Goal: Communication & Community: Share content

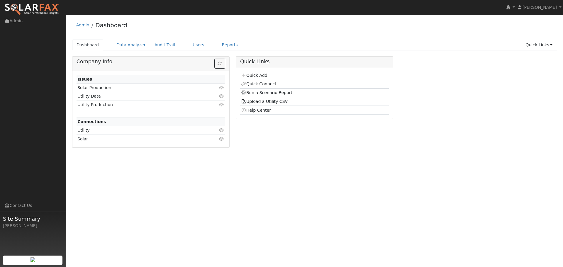
click at [339, 173] on div "User Profile First name Last name Email Email Notifications No Emails No Emails…" at bounding box center [314, 141] width 497 height 252
click at [188, 42] on link "Users" at bounding box center [198, 45] width 21 height 11
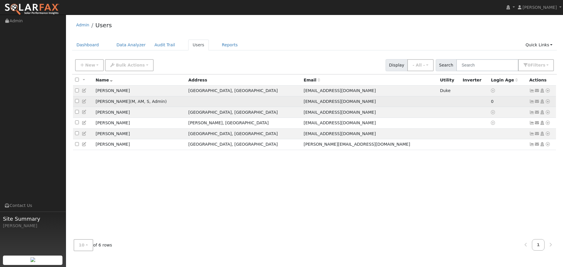
click at [118, 104] on td "[PERSON_NAME] ( M , AM , S , Admin )" at bounding box center [139, 101] width 93 height 11
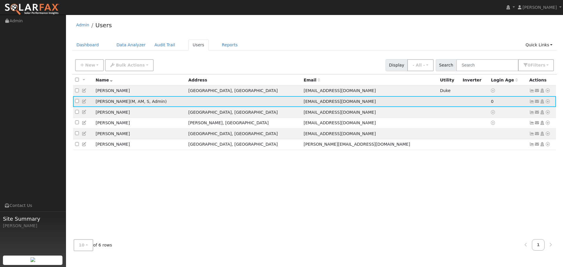
click at [375, 98] on td "[EMAIL_ADDRESS][DOMAIN_NAME]" at bounding box center [369, 101] width 136 height 11
click at [74, 102] on td at bounding box center [83, 101] width 21 height 11
click at [76, 102] on input "checkbox" at bounding box center [77, 101] width 4 height 4
checkbox input "true"
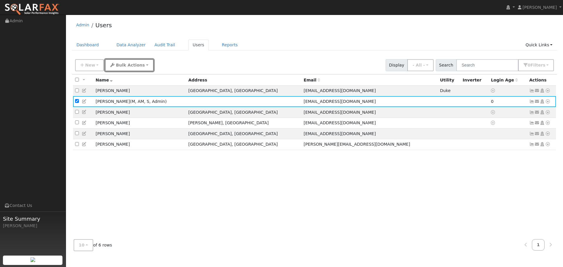
click at [124, 69] on button "Bulk Actions" at bounding box center [129, 65] width 48 height 12
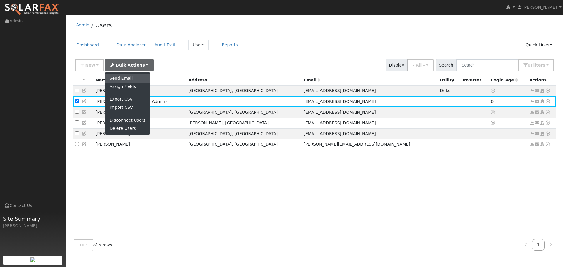
click at [116, 77] on link "Send Email" at bounding box center [127, 78] width 44 height 8
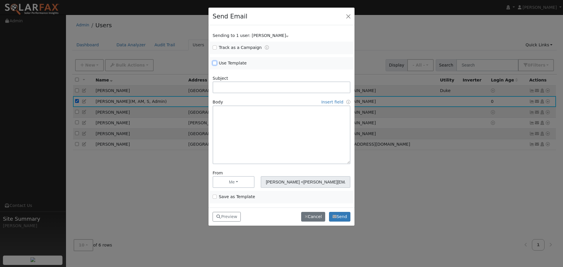
click at [214, 64] on input "Use Template" at bounding box center [214, 63] width 4 height 4
checkbox input "true"
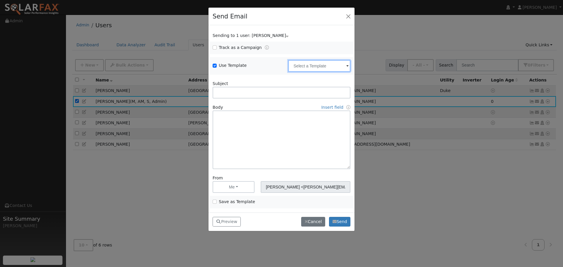
click at [338, 66] on input "text" at bounding box center [319, 66] width 62 height 12
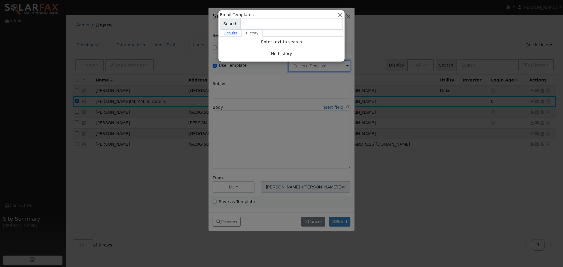
click at [229, 32] on link "Results" at bounding box center [231, 33] width 22 height 7
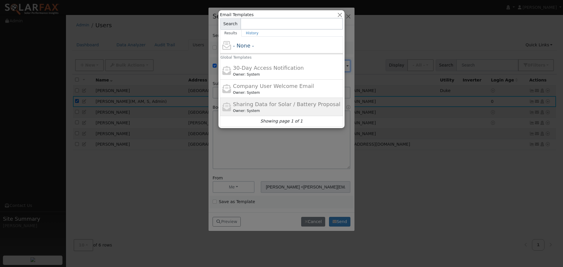
click at [258, 107] on span "Sharing Data for Solar / Battery Proposal" at bounding box center [286, 104] width 107 height 6
type input "Sharing Data for Solar / Battery Proposal"
type textarea "Dear {user_fname}, Below is a link to share your electricity consumption data w…"
type input "Solar Guardian <[EMAIL_ADDRESS][DOMAIN_NAME]>"
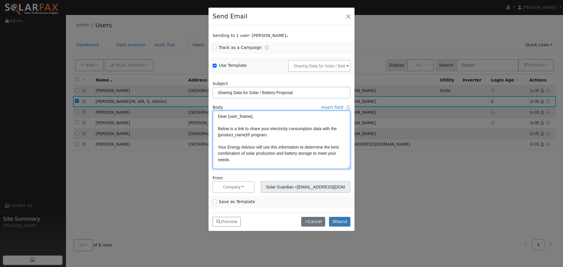
drag, startPoint x: 228, startPoint y: 127, endPoint x: 286, endPoint y: 128, distance: 58.0
click at [286, 128] on textarea "Dear {user_fname}, Below is a link to share your electricity consumption data w…" at bounding box center [281, 139] width 138 height 59
drag, startPoint x: 219, startPoint y: 146, endPoint x: 335, endPoint y: 148, distance: 116.3
click at [335, 148] on textarea "Dear {user_fname}, Below is a link to share your electricity consumption data w…" at bounding box center [281, 139] width 138 height 59
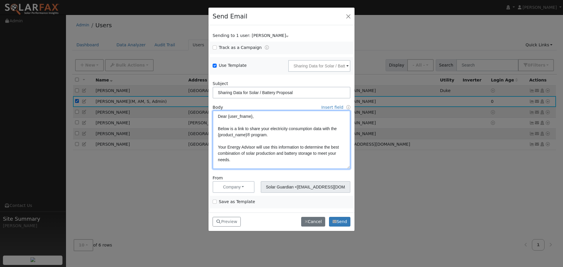
drag, startPoint x: 283, startPoint y: 138, endPoint x: 275, endPoint y: 137, distance: 7.4
click at [282, 138] on textarea "Dear {user_fname}, Below is a link to share your electricity consumption data w…" at bounding box center [281, 139] width 138 height 59
drag, startPoint x: 219, startPoint y: 129, endPoint x: 267, endPoint y: 129, distance: 48.3
click at [267, 129] on textarea "Dear {user_fname}, Below is a link to share your electricity consumption data w…" at bounding box center [281, 139] width 138 height 59
click at [288, 129] on textarea "Dear {user_fname}, Below is a link to share your electricity consumption data w…" at bounding box center [281, 139] width 138 height 59
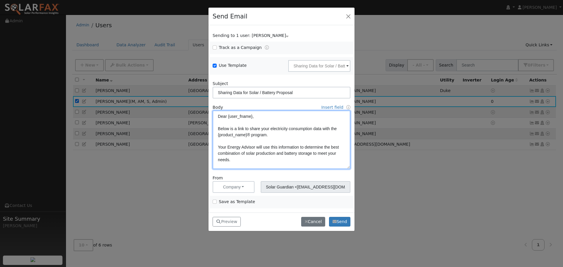
click at [322, 128] on textarea "Dear {user_fname}, Below is a link to share your electricity consumption data w…" at bounding box center [281, 139] width 138 height 59
drag, startPoint x: 295, startPoint y: 134, endPoint x: 269, endPoint y: 134, distance: 26.7
click at [269, 134] on textarea "Dear {user_fname}, Below is a link to share your electricity consumption data a…" at bounding box center [281, 139] width 138 height 59
click at [288, 135] on textarea "Dear {user_fname}, Below is a link to share your electricity consumption data a…" at bounding box center [281, 139] width 138 height 59
click at [306, 136] on textarea "Dear {user_fname}, Below is a link to share your electricity consumption data a…" at bounding box center [281, 139] width 138 height 59
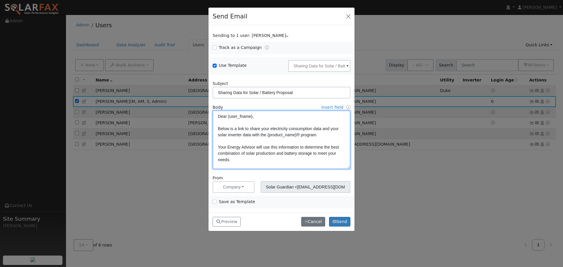
drag, startPoint x: 219, startPoint y: 146, endPoint x: 280, endPoint y: 146, distance: 60.9
click at [280, 146] on textarea "Dear {user_fname}, Below is a link to share your electricity consumption data a…" at bounding box center [281, 139] width 138 height 59
type textarea "Dear {user_fname}, Below is a link to share your electricity consumption data a…"
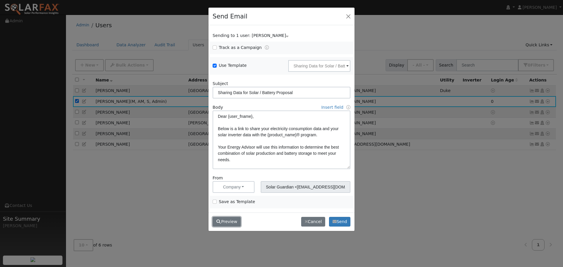
click at [225, 221] on button "Preview" at bounding box center [226, 222] width 28 height 10
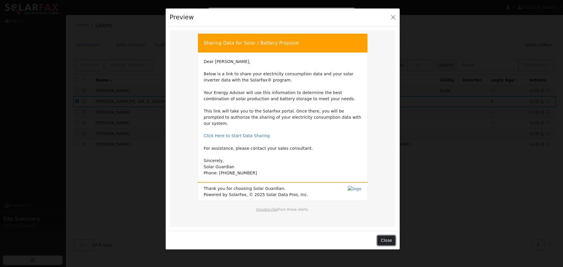
click at [389, 236] on button "Close" at bounding box center [386, 241] width 18 height 10
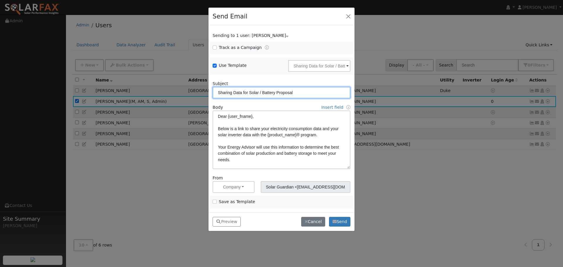
click at [291, 94] on input "Sharing Data for Solar / Battery Proposal" at bounding box center [281, 93] width 138 height 12
click at [299, 90] on input "Sharing Data for Solar / Battery Proposal" at bounding box center [281, 93] width 138 height 12
drag, startPoint x: 296, startPoint y: 93, endPoint x: 258, endPoint y: 93, distance: 37.8
click at [258, 93] on input "Sharing Data for Solar / Battery Proposal" at bounding box center [281, 93] width 138 height 12
drag, startPoint x: 269, startPoint y: 94, endPoint x: 295, endPoint y: 93, distance: 26.7
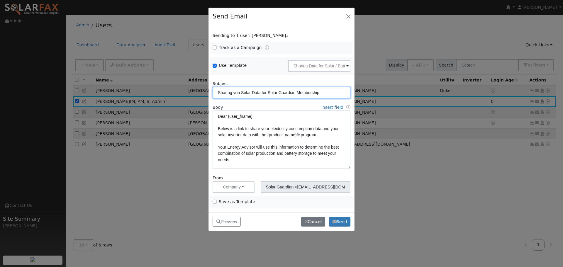
click at [295, 93] on input "Sharing you Solar Data for Solar Guardian Membership" at bounding box center [281, 93] width 138 height 12
type input "Sharing you Solar Data for Solar Guardian Membership"
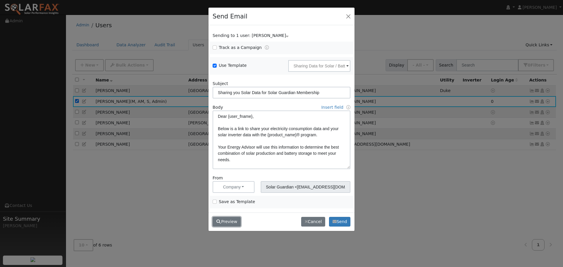
click at [234, 223] on button "Preview" at bounding box center [226, 222] width 28 height 10
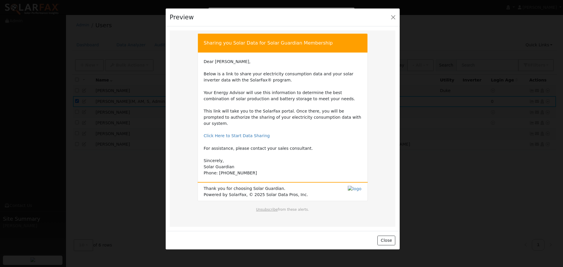
drag, startPoint x: 260, startPoint y: 43, endPoint x: 320, endPoint y: 42, distance: 60.4
click at [320, 42] on td "Sharing you Solar Data for Solar Guardian Membership" at bounding box center [282, 43] width 170 height 19
click at [280, 52] on td "Sharing you Solar Data for Solar Guardian Membership" at bounding box center [282, 43] width 170 height 19
click at [222, 47] on td "Sharing you Solar Data for Solar Guardian Membership" at bounding box center [282, 43] width 170 height 19
drag, startPoint x: 203, startPoint y: 43, endPoint x: 328, endPoint y: 42, distance: 124.8
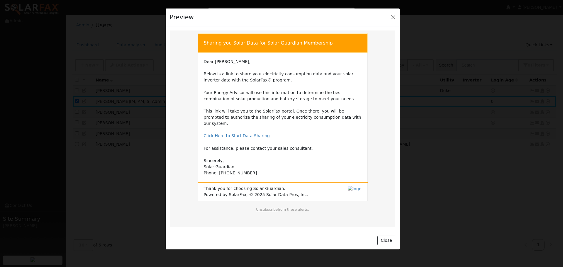
click at [328, 42] on td "Sharing you Solar Data for Solar Guardian Membership" at bounding box center [282, 43] width 170 height 19
copy td "Sharing you Solar Data for Solar Guardian Membership"
click at [390, 236] on button "Close" at bounding box center [386, 241] width 18 height 10
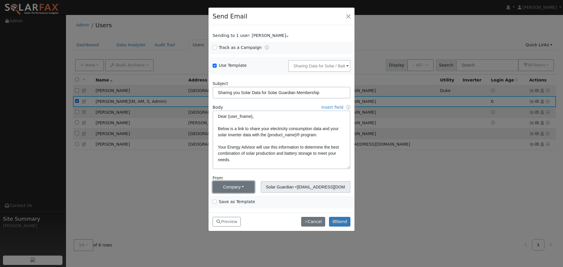
click at [244, 185] on button "Company" at bounding box center [233, 187] width 42 height 12
click at [235, 174] on link "Company" at bounding box center [233, 174] width 41 height 8
click at [213, 202] on input "Save as Template" at bounding box center [214, 202] width 4 height 4
checkbox input "true"
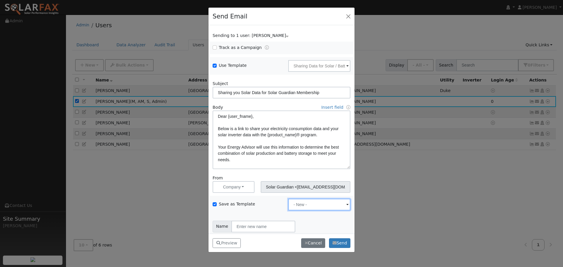
click at [309, 72] on input "text" at bounding box center [319, 66] width 62 height 12
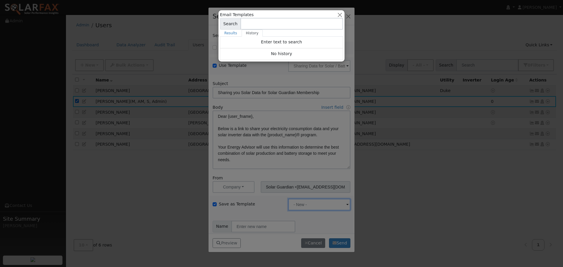
click at [305, 207] on div at bounding box center [281, 133] width 563 height 267
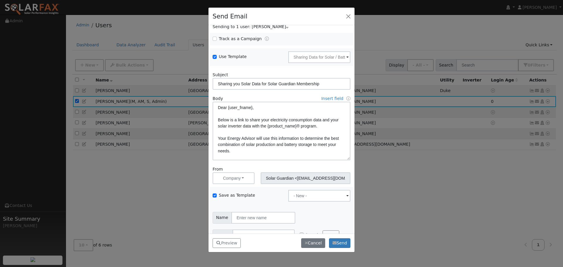
scroll to position [23, 0]
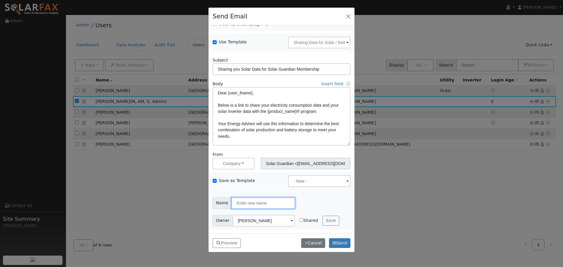
drag, startPoint x: 235, startPoint y: 203, endPoint x: 297, endPoint y: 202, distance: 62.4
click at [295, 202] on div "Name" at bounding box center [281, 203] width 144 height 12
type input "New Member"
click at [214, 40] on input "Use Template" at bounding box center [214, 42] width 4 height 4
checkbox input "false"
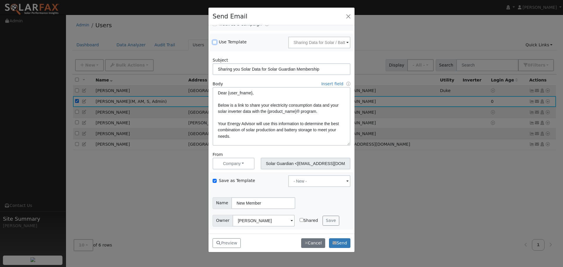
scroll to position [18, 0]
click at [264, 204] on input "New Member" at bounding box center [263, 203] width 64 height 12
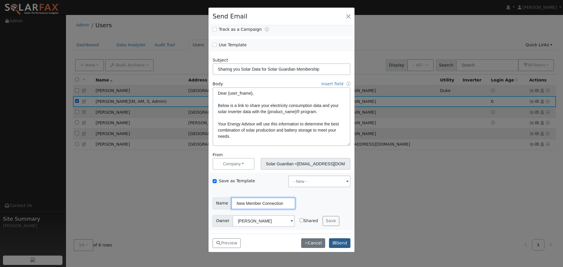
type input "New Member Connection"
click at [339, 242] on button "Send" at bounding box center [339, 243] width 21 height 10
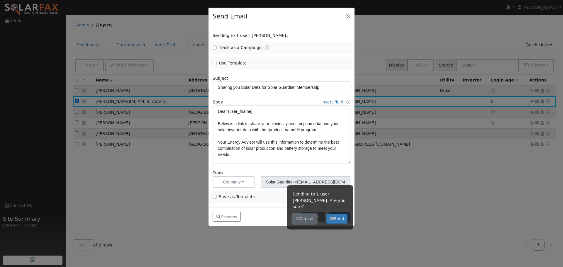
click at [303, 214] on button "Cancel" at bounding box center [304, 219] width 24 height 10
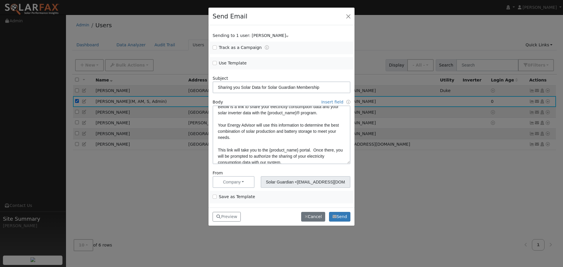
scroll to position [71, 0]
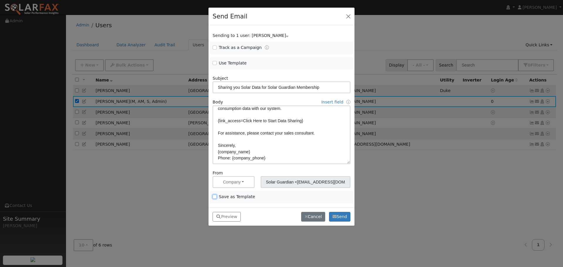
click at [214, 197] on input "Save as Template" at bounding box center [214, 197] width 4 height 4
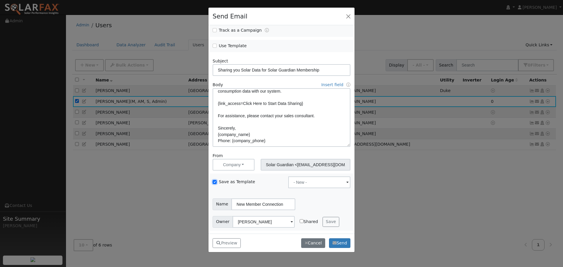
scroll to position [18, 0]
click at [325, 220] on button "Save" at bounding box center [330, 221] width 17 height 10
checkbox input "false"
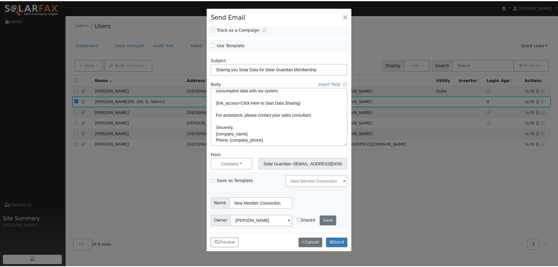
scroll to position [0, 0]
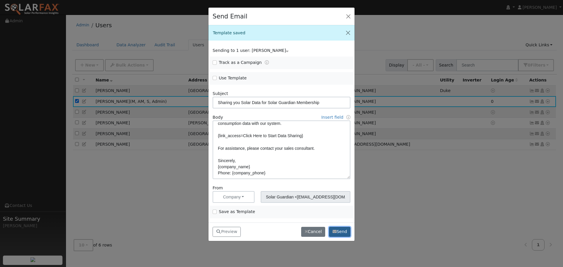
click at [343, 233] on button "Send" at bounding box center [339, 232] width 21 height 10
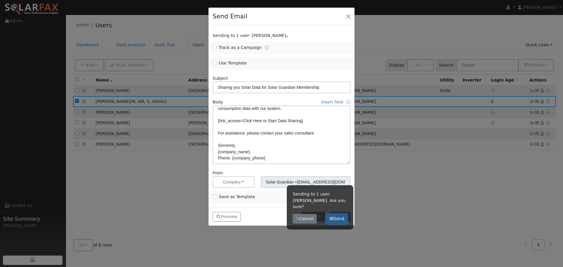
click at [332, 217] on icon "button" at bounding box center [331, 219] width 4 height 4
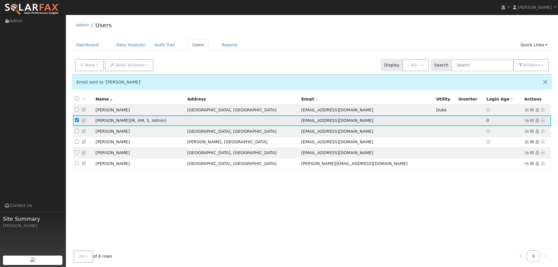
click at [532, 121] on icon at bounding box center [532, 120] width 5 height 4
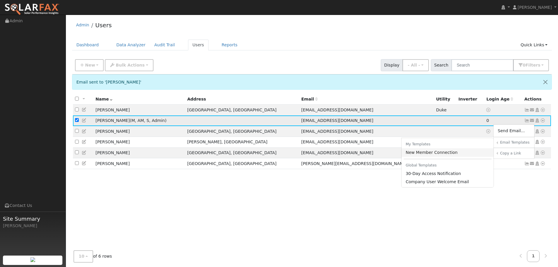
click at [446, 153] on link "New Member Connection" at bounding box center [448, 152] width 92 height 8
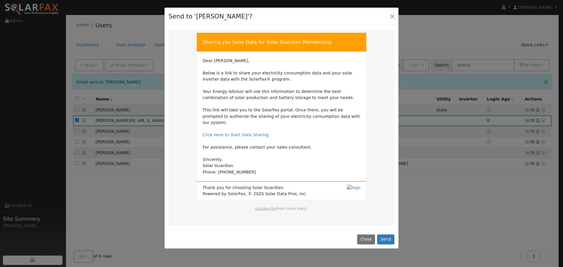
click at [224, 164] on td "Dear Crystal, Below is a link to share your electricity consumption data and yo…" at bounding box center [281, 116] width 158 height 117
drag, startPoint x: 221, startPoint y: 167, endPoint x: 249, endPoint y: 167, distance: 28.1
click at [249, 167] on td "Dear Crystal, Below is a link to share your electricity consumption data and yo…" at bounding box center [281, 116] width 158 height 117
click at [243, 168] on td "Dear Crystal, Below is a link to share your electricity consumption data and yo…" at bounding box center [281, 116] width 158 height 117
click at [366, 234] on button "Close" at bounding box center [366, 239] width 18 height 10
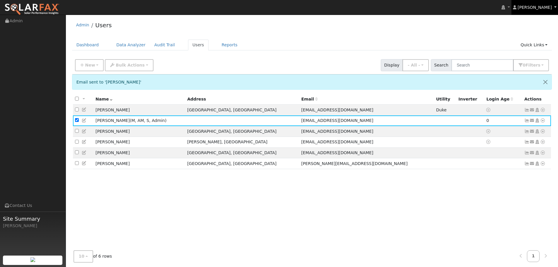
click at [535, 8] on span "[PERSON_NAME]" at bounding box center [535, 7] width 34 height 5
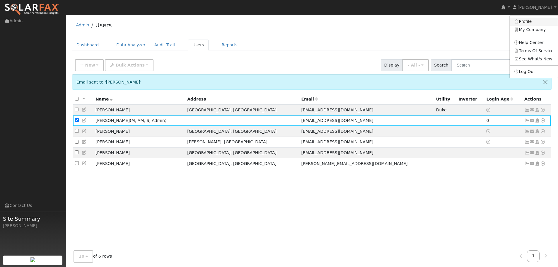
click at [533, 23] on link "Profile" at bounding box center [534, 22] width 48 height 8
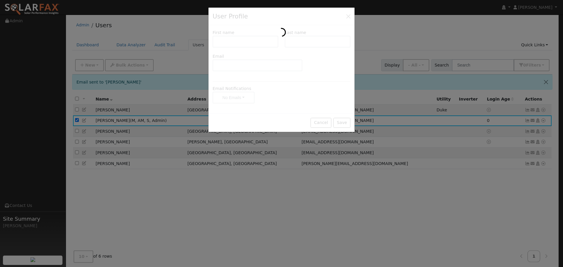
type input "Crystal"
type input "Ferragut"
type input "[EMAIL_ADDRESS][DOMAIN_NAME]"
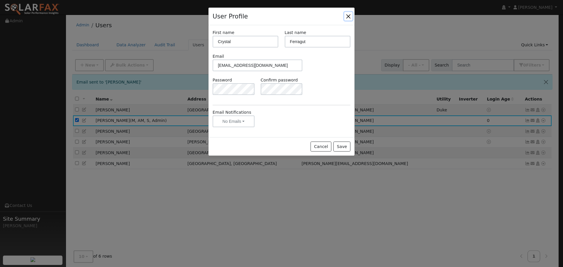
click at [348, 15] on button "Close" at bounding box center [348, 16] width 8 height 8
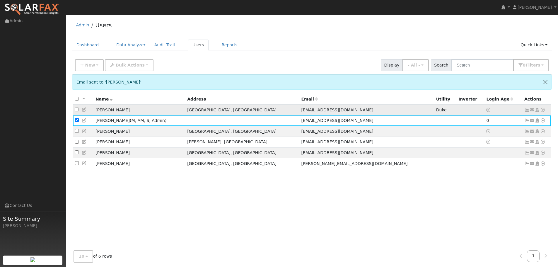
click at [533, 111] on icon at bounding box center [532, 110] width 5 height 4
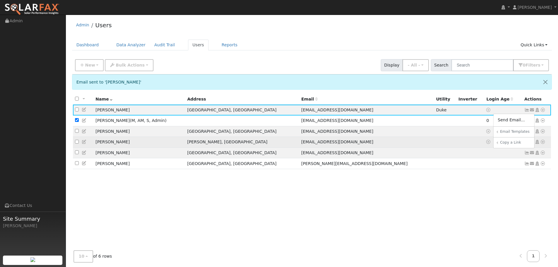
click at [0, 0] on link "New Member Connection" at bounding box center [0, 0] width 0 height 0
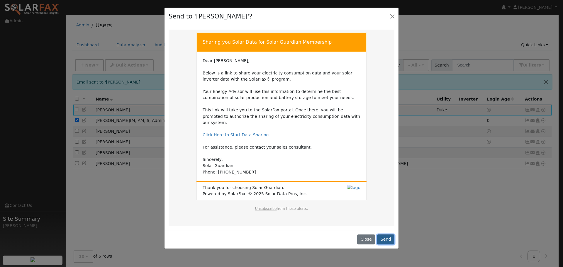
click at [387, 234] on button "Send" at bounding box center [385, 239] width 17 height 10
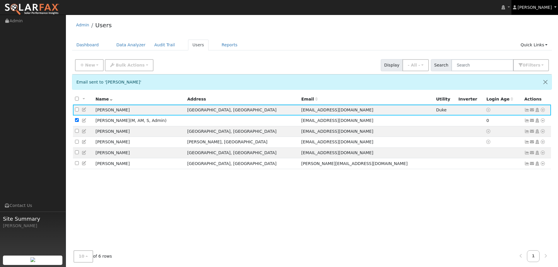
click at [544, 6] on span "[PERSON_NAME]" at bounding box center [535, 7] width 34 height 5
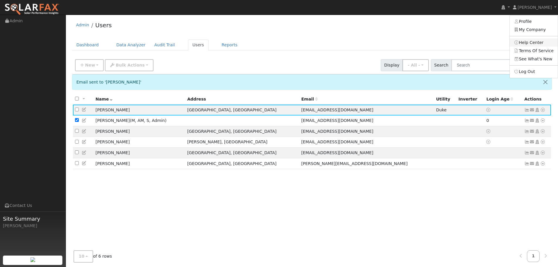
click at [543, 42] on link "Help Center" at bounding box center [534, 42] width 48 height 8
